Goal: Task Accomplishment & Management: Complete application form

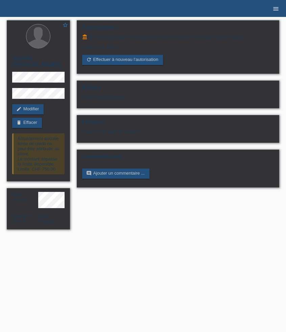
click at [272, 9] on icon "menu" at bounding box center [275, 8] width 7 height 7
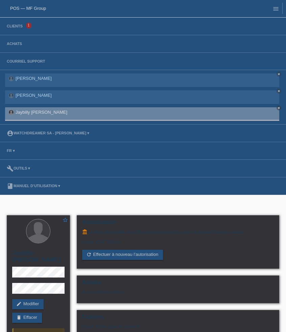
click at [17, 24] on li "Clients 1" at bounding box center [143, 27] width 286 height 18
click at [17, 27] on link "Clients" at bounding box center [14, 26] width 23 height 4
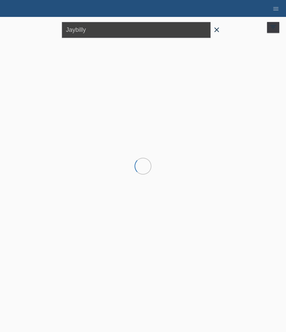
click at [85, 34] on input "Jaybilly" at bounding box center [136, 30] width 149 height 16
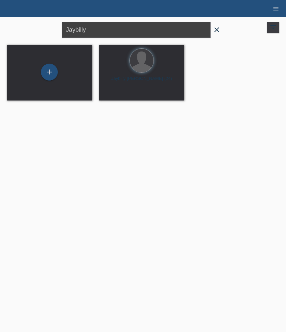
drag, startPoint x: 97, startPoint y: 33, endPoint x: 7, endPoint y: 23, distance: 91.2
click at [7, 23] on div "Jaybilly close filter_list view_module Afficher tous les clients star Afficher …" at bounding box center [142, 29] width 279 height 24
paste input "[PERSON_NAME]"
type input "[PERSON_NAME]"
click at [152, 71] on div at bounding box center [141, 61] width 75 height 25
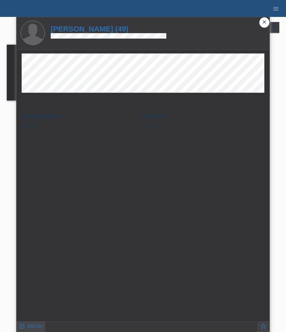
click at [36, 325] on span "Afficher" at bounding box center [35, 325] width 16 height 5
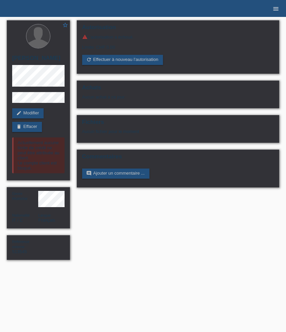
click at [276, 10] on icon "menu" at bounding box center [275, 8] width 7 height 7
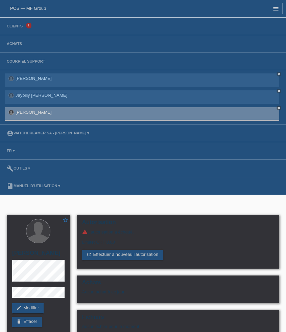
click at [276, 10] on icon "menu" at bounding box center [275, 8] width 7 height 7
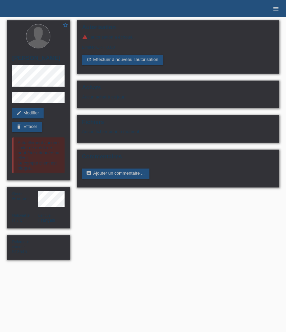
click at [274, 12] on icon "menu" at bounding box center [275, 8] width 7 height 7
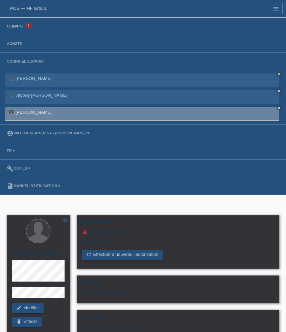
click at [20, 25] on link "Clients" at bounding box center [14, 26] width 23 height 4
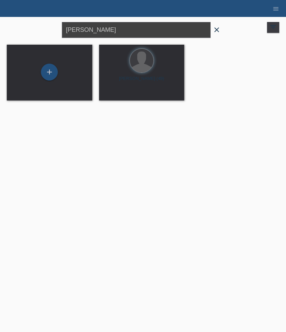
drag, startPoint x: 104, startPoint y: 30, endPoint x: 9, endPoint y: 22, distance: 94.6
click at [13, 22] on div "[PERSON_NAME] close filter_list view_module Afficher tous les clients star Affi…" at bounding box center [142, 29] width 279 height 24
type input "jud"
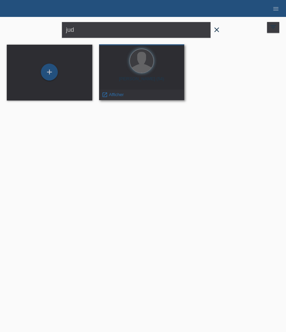
click at [162, 66] on div at bounding box center [141, 61] width 75 height 25
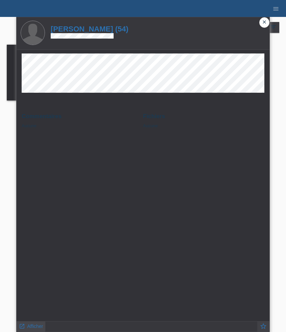
click at [33, 326] on span "Afficher" at bounding box center [35, 325] width 16 height 5
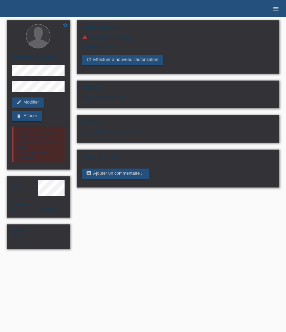
click at [275, 9] on icon "menu" at bounding box center [275, 8] width 7 height 7
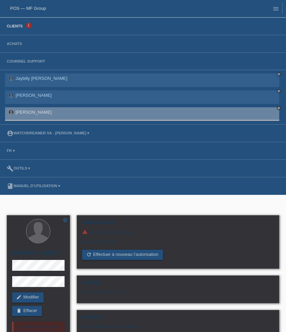
click at [15, 28] on link "Clients" at bounding box center [14, 26] width 23 height 4
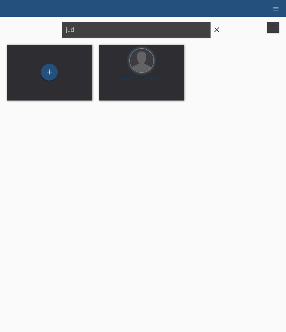
drag, startPoint x: 93, startPoint y: 31, endPoint x: 50, endPoint y: 27, distance: 43.1
click at [50, 27] on div "jud close filter_list view_module Afficher tous les clients star Afficher les c…" at bounding box center [142, 29] width 279 height 24
paste input "Gadzic"
type input "Gadzic"
click at [116, 93] on span "Afficher" at bounding box center [116, 94] width 15 height 5
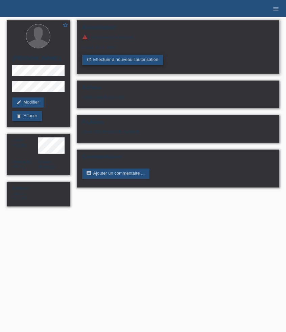
click at [112, 64] on link "refresh Effectuer à nouveau l’autorisation" at bounding box center [122, 60] width 81 height 10
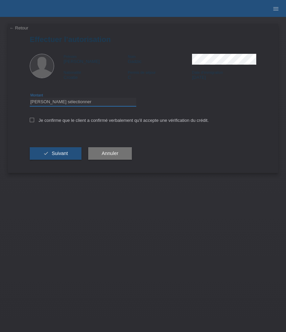
click at [83, 103] on select "Veuillez sélectionner CHF 1.00 - CHF 499.00 CHF 500.00 - CHF 1'999.00 CHF 2'000…" at bounding box center [83, 102] width 106 height 8
select select "3"
click at [30, 99] on select "Veuillez sélectionner CHF 1.00 - CHF 499.00 CHF 500.00 - CHF 1'999.00 CHF 2'000…" at bounding box center [83, 102] width 106 height 8
click at [48, 121] on label "Je confirme que le client a confirmé verbalement qu'il accepte une vérification…" at bounding box center [119, 120] width 179 height 5
click at [34, 121] on input "Je confirme que le client a confirmé verbalement qu'il accepte une vérification…" at bounding box center [32, 120] width 4 height 4
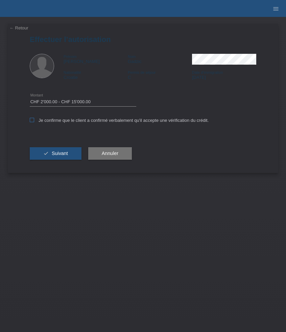
checkbox input "true"
click at [53, 154] on span "Suivant" at bounding box center [60, 152] width 16 height 5
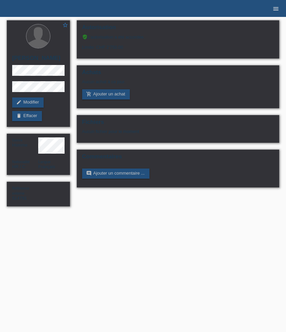
click at [275, 7] on icon "menu" at bounding box center [275, 8] width 7 height 7
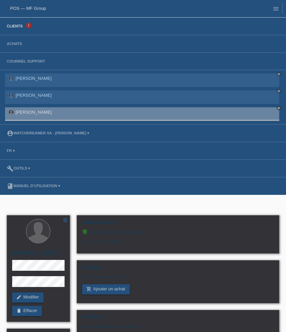
click at [17, 26] on link "Clients" at bounding box center [14, 26] width 23 height 4
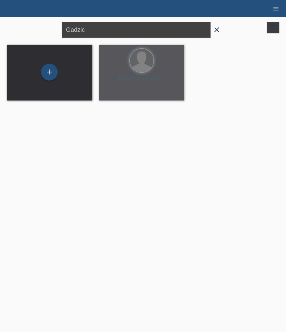
drag, startPoint x: 94, startPoint y: 30, endPoint x: 4, endPoint y: 21, distance: 91.0
click at [4, 21] on div "Gadzic close filter_list view_module Afficher tous les clients star Afficher le…" at bounding box center [142, 29] width 279 height 24
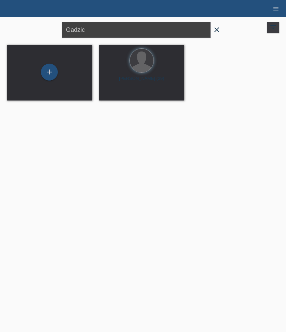
paste input "Schoen"
type input "Schoen"
click at [113, 96] on span "Afficher" at bounding box center [116, 94] width 15 height 5
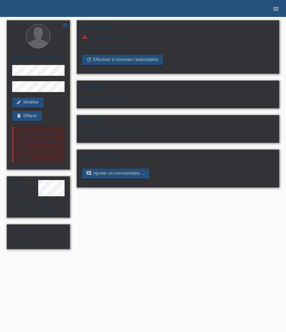
click at [277, 8] on icon "menu" at bounding box center [275, 8] width 7 height 7
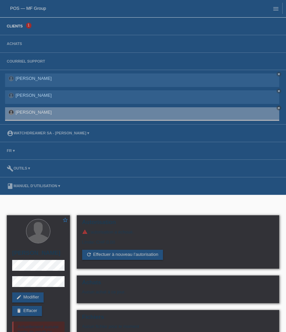
click at [24, 25] on link "Clients" at bounding box center [14, 26] width 23 height 4
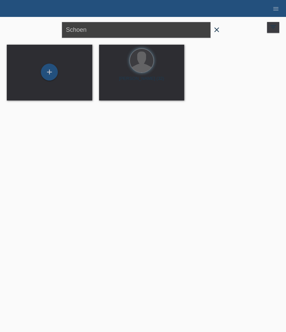
drag, startPoint x: 104, startPoint y: 31, endPoint x: 20, endPoint y: 16, distance: 84.9
click at [23, 17] on body "POS — MF Group Clients 1 Achats Courriel Support Markus Jud close" at bounding box center [143, 63] width 286 height 92
paste input "Tam"
type input "Tam"
click at [129, 70] on div at bounding box center [141, 61] width 75 height 25
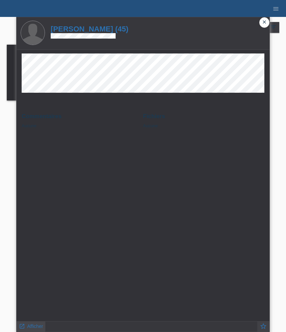
click at [30, 326] on span "Afficher" at bounding box center [35, 325] width 16 height 5
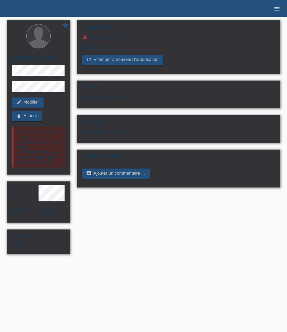
click at [279, 7] on icon "menu" at bounding box center [276, 8] width 7 height 7
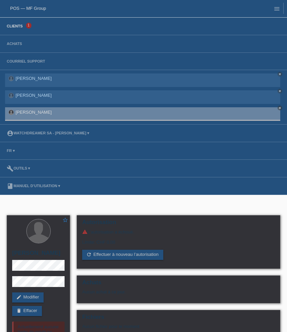
click at [16, 28] on link "Clients" at bounding box center [14, 26] width 23 height 4
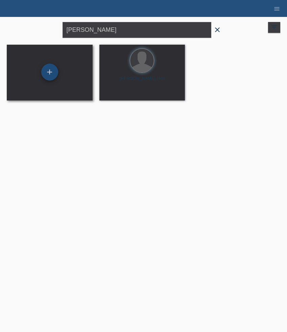
click at [48, 77] on div "+" at bounding box center [49, 72] width 17 height 17
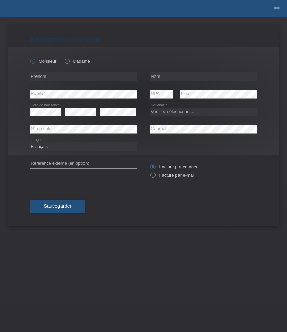
click at [41, 64] on label "Monsieur" at bounding box center [43, 60] width 26 height 5
click at [35, 63] on input "Monsieur" at bounding box center [32, 60] width 4 height 4
radio input "true"
click at [29, 57] on icon at bounding box center [29, 57] width 0 height 0
click at [33, 60] on input "Monsieur" at bounding box center [32, 60] width 4 height 4
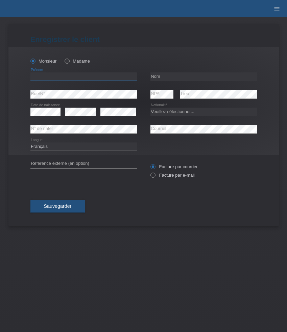
click at [50, 76] on input "text" at bounding box center [83, 76] width 106 height 8
paste input "Hamdi"
type input "Hamdi"
click at [177, 76] on input "text" at bounding box center [203, 76] width 106 height 8
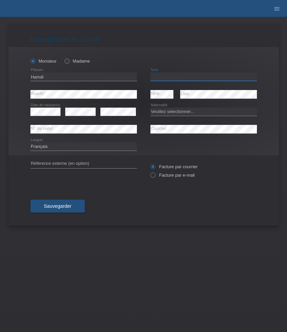
click at [177, 76] on input "text" at bounding box center [203, 76] width 106 height 8
paste input "Uzer"
type input "Uzer"
click at [176, 112] on select "Veuillez sélectionner... Suisse Allemagne Autriche Liechtenstein ------------ A…" at bounding box center [203, 111] width 106 height 8
select select "TR"
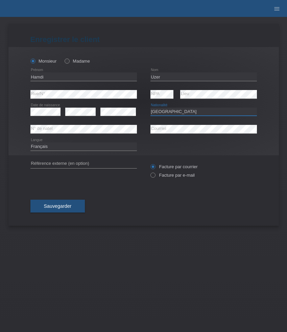
click at [150, 107] on select "Veuillez sélectionner... Suisse Allemagne Autriche Liechtenstein ------------ A…" at bounding box center [203, 111] width 106 height 8
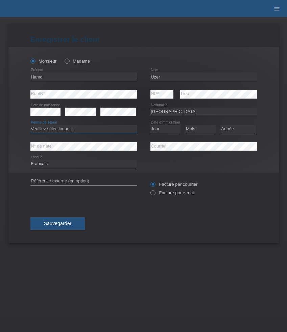
click at [88, 130] on select "Veuillez sélectionner... C B B - Statut de réfugié Autre" at bounding box center [83, 129] width 106 height 8
select select "C"
click at [30, 125] on select "Veuillez sélectionner... C B B - Statut de réfugié Autre" at bounding box center [83, 129] width 106 height 8
click at [161, 129] on select "Jour 01 02 03 04 05 06 07 08 09 10 11" at bounding box center [165, 129] width 30 height 8
select select "14"
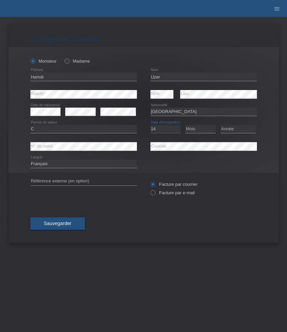
click at [150, 125] on select "Jour 01 02 03 04 05 06 07 08 09 10 11" at bounding box center [165, 129] width 30 height 8
click at [197, 129] on select "Mois 01 02 03 04 05 06 07 08 09 10 11" at bounding box center [200, 129] width 30 height 8
select select "01"
click at [185, 125] on select "Mois 01 02 03 04 05 06 07 08 09 10 11" at bounding box center [200, 129] width 30 height 8
click at [239, 131] on select "Année 2025 2024 2023 2022 2021 2020 2019 2018 2017 2016 2015 2014 2013 2012 201…" at bounding box center [237, 129] width 35 height 8
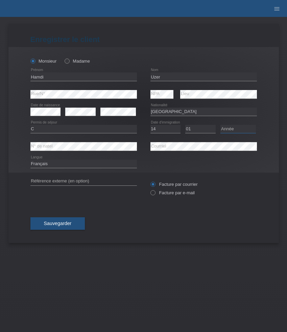
select select "1993"
click at [220, 125] on select "Année 2025 2024 2023 2022 2021 2020 2019 2018 2017 2016 2015 2014 2013 2012 201…" at bounding box center [237, 129] width 35 height 8
click at [70, 164] on select "Deutsch Français Italiano English" at bounding box center [83, 164] width 106 height 8
select select "de"
click at [30, 160] on select "Deutsch Français Italiano English" at bounding box center [83, 164] width 106 height 8
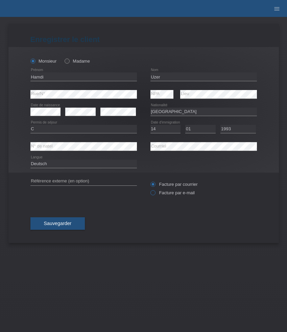
click at [170, 193] on label "Facture par e-mail" at bounding box center [172, 192] width 44 height 5
click at [155, 193] on input "Facture par e-mail" at bounding box center [152, 194] width 4 height 8
radio input "true"
click at [91, 181] on input "text" at bounding box center [83, 181] width 106 height 8
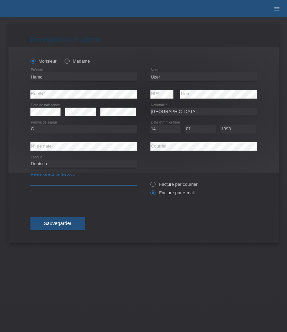
paste input "517297"
type input "517297"
click at [63, 229] on button "Sauvegarder" at bounding box center [57, 223] width 55 height 13
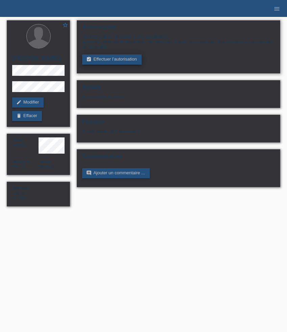
click at [119, 61] on link "assignment_turned_in Effectuer l’autorisation" at bounding box center [111, 59] width 59 height 10
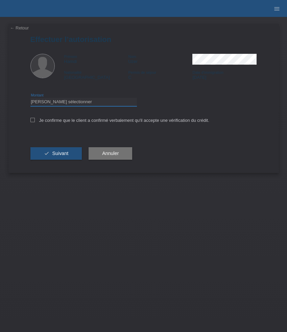
click at [105, 102] on select "Veuillez sélectionner CHF 1.00 - CHF 499.00 CHF 500.00 - CHF 1'999.00 CHF 2'000…" at bounding box center [83, 102] width 106 height 8
select select "3"
click at [30, 99] on select "Veuillez sélectionner CHF 1.00 - CHF 499.00 CHF 500.00 - CHF 1'999.00 CHF 2'000…" at bounding box center [83, 102] width 106 height 8
click at [33, 120] on icon at bounding box center [32, 120] width 4 height 4
click at [33, 120] on input "Je confirme que le client a confirmé verbalement qu'il accepte une vérification…" at bounding box center [32, 120] width 4 height 4
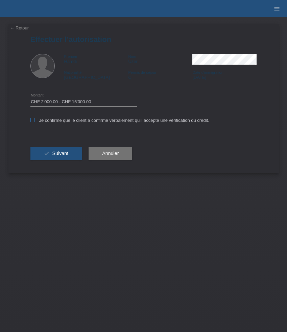
checkbox input "true"
click at [58, 158] on button "check Suivant" at bounding box center [56, 153] width 52 height 13
